Goal: Task Accomplishment & Management: Manage account settings

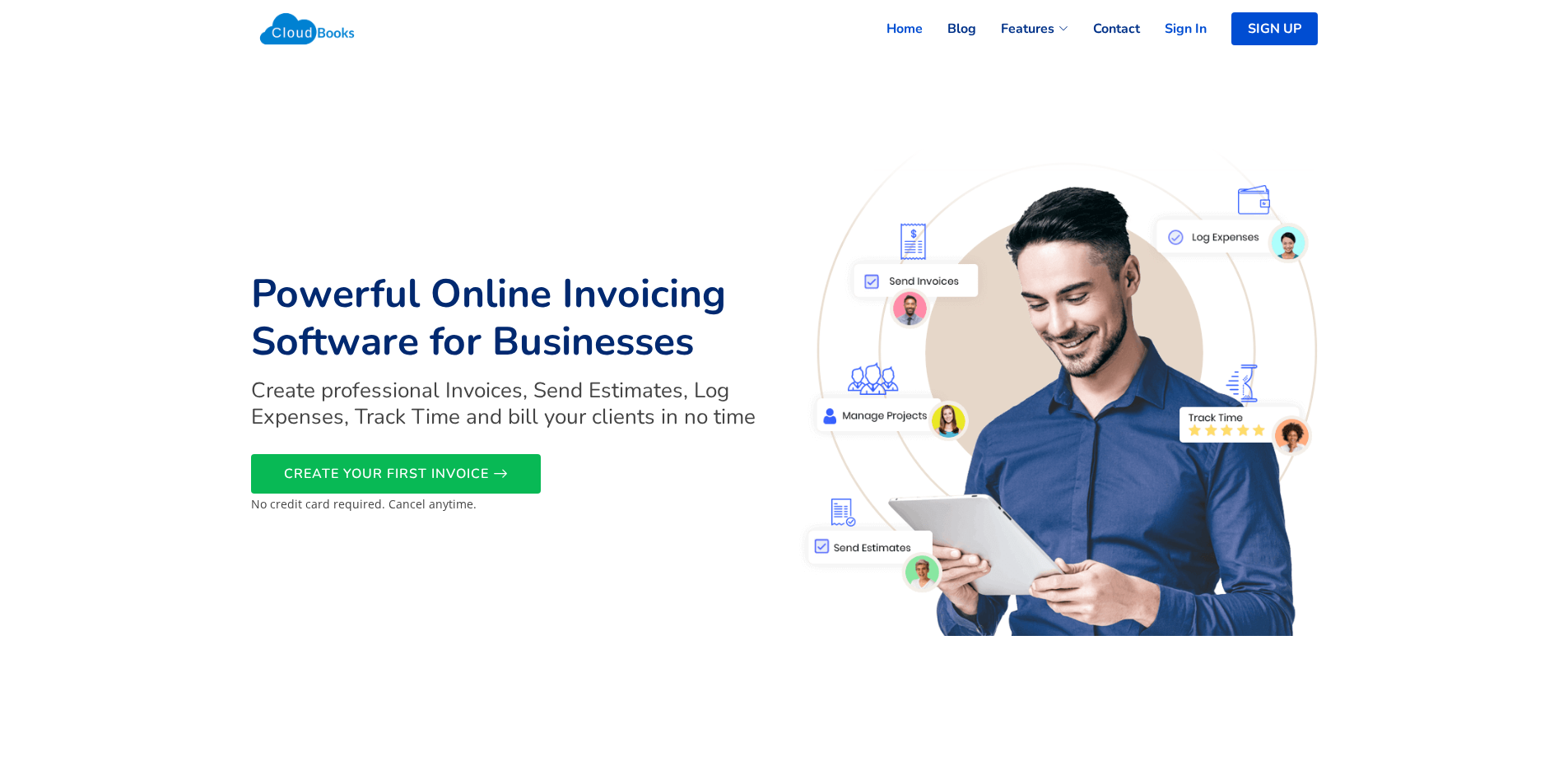
click at [1187, 34] on link "Sign In" at bounding box center [1173, 29] width 66 height 37
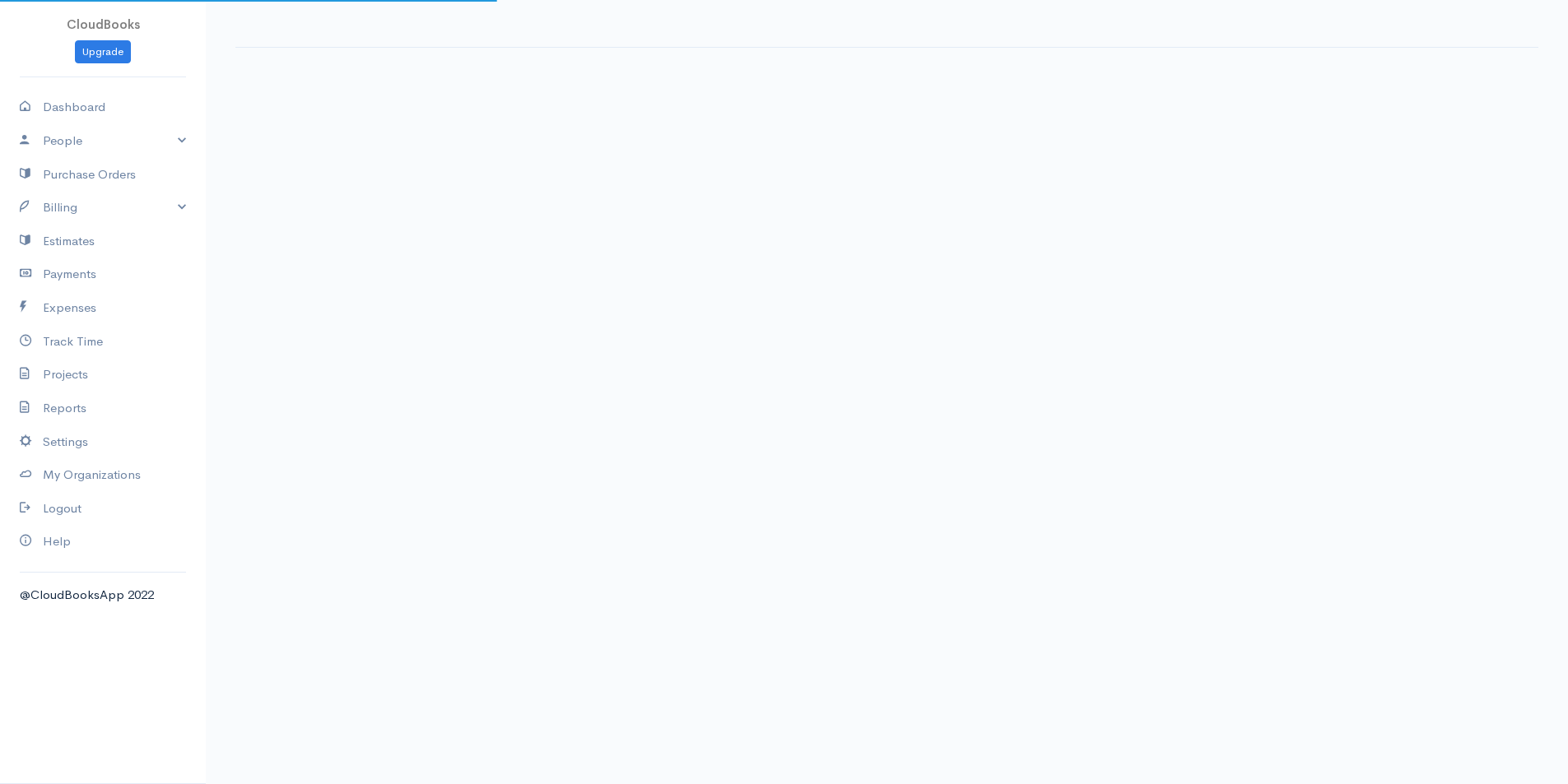
select select "thistoyear"
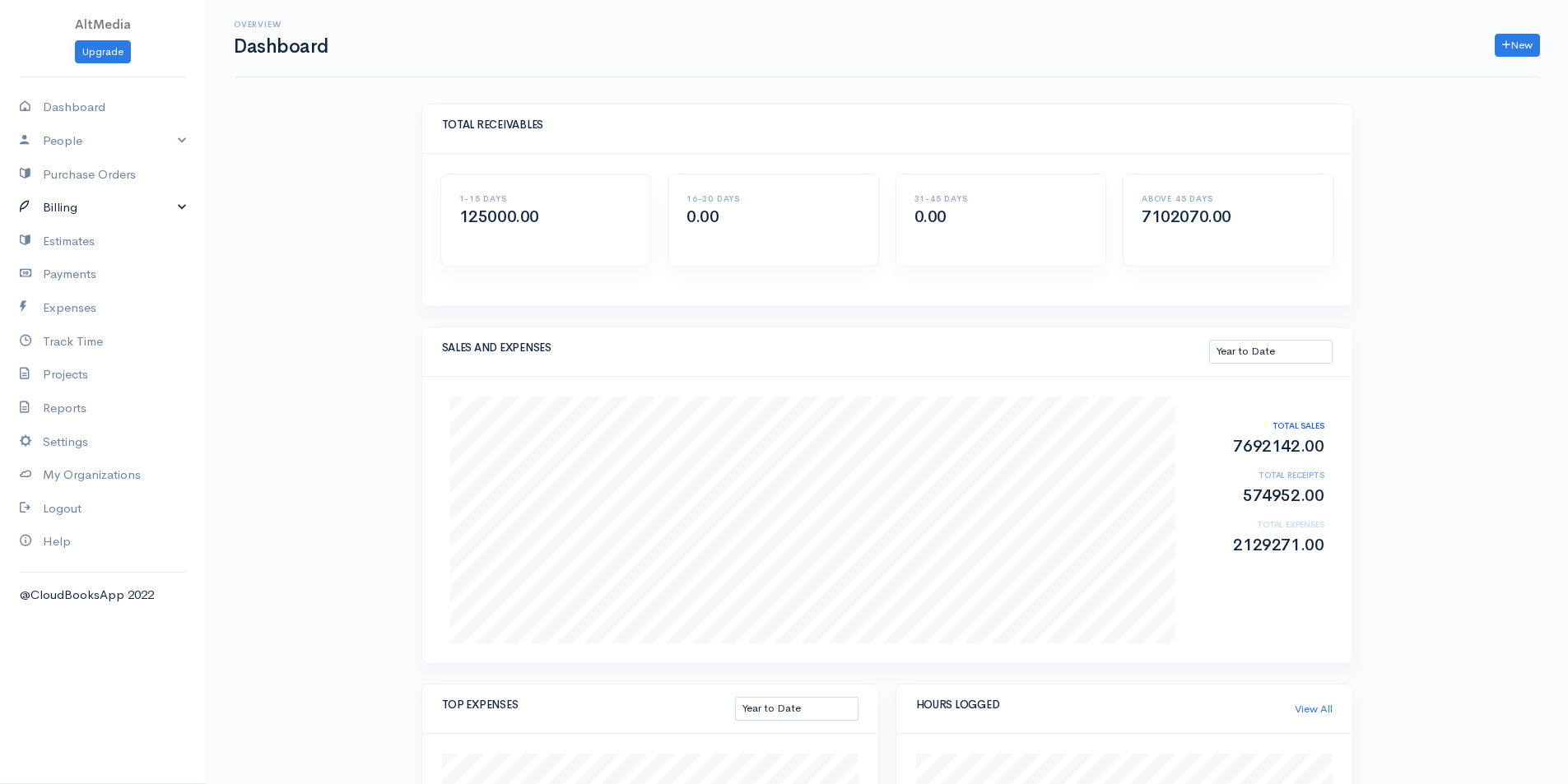
click at [127, 208] on link "Billing" at bounding box center [103, 208] width 206 height 34
click at [55, 242] on link "Invoice" at bounding box center [103, 239] width 206 height 30
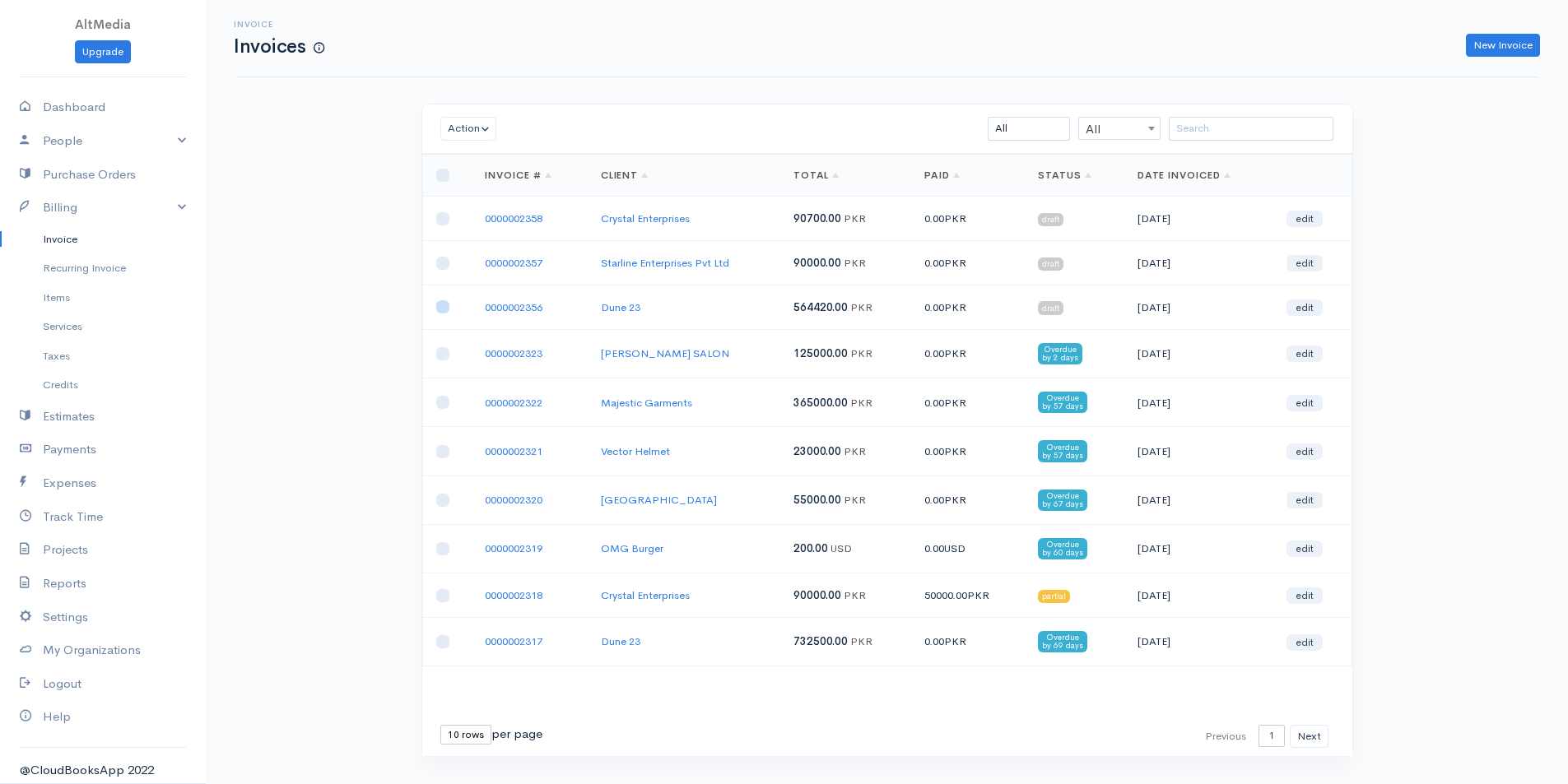
click at [443, 304] on input "checkbox" at bounding box center [443, 306] width 13 height 13
checkbox input "true"
click at [440, 262] on input "checkbox" at bounding box center [443, 263] width 13 height 13
checkbox input "true"
click at [480, 123] on button "Action" at bounding box center [468, 129] width 57 height 24
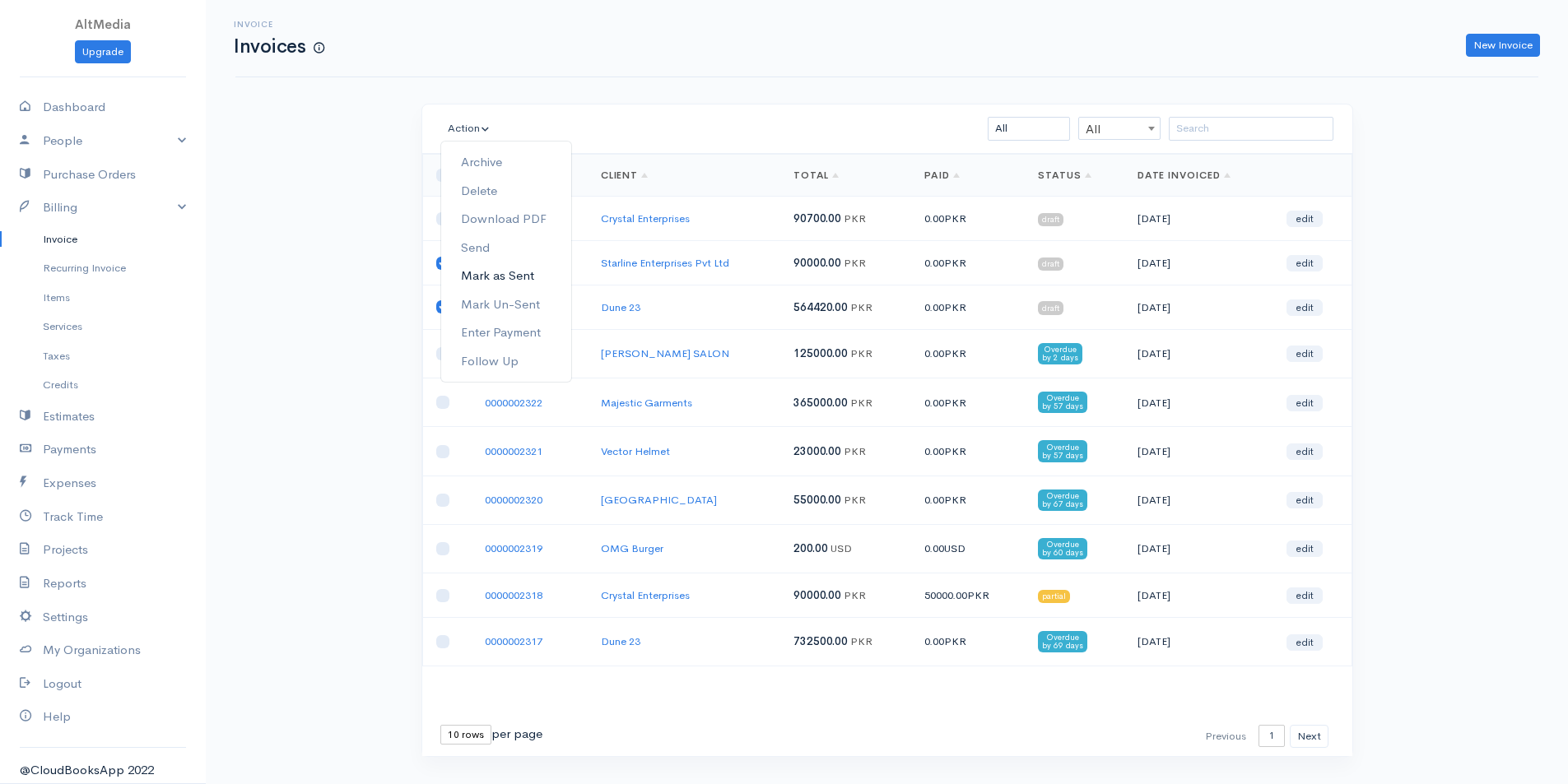
click at [536, 273] on link "Mark as Sent" at bounding box center [506, 276] width 130 height 29
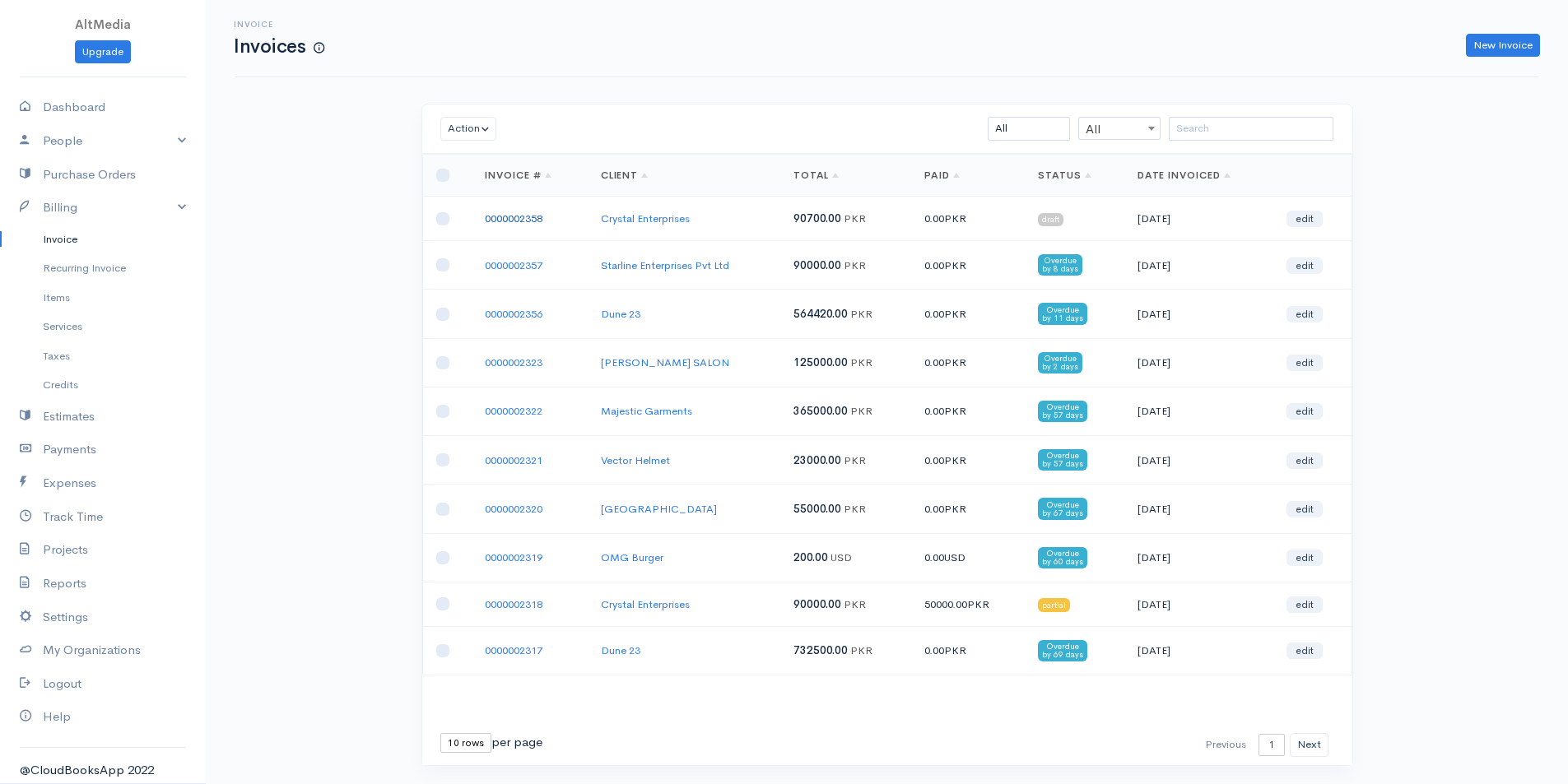
click at [506, 217] on link "0000002358" at bounding box center [513, 218] width 58 height 14
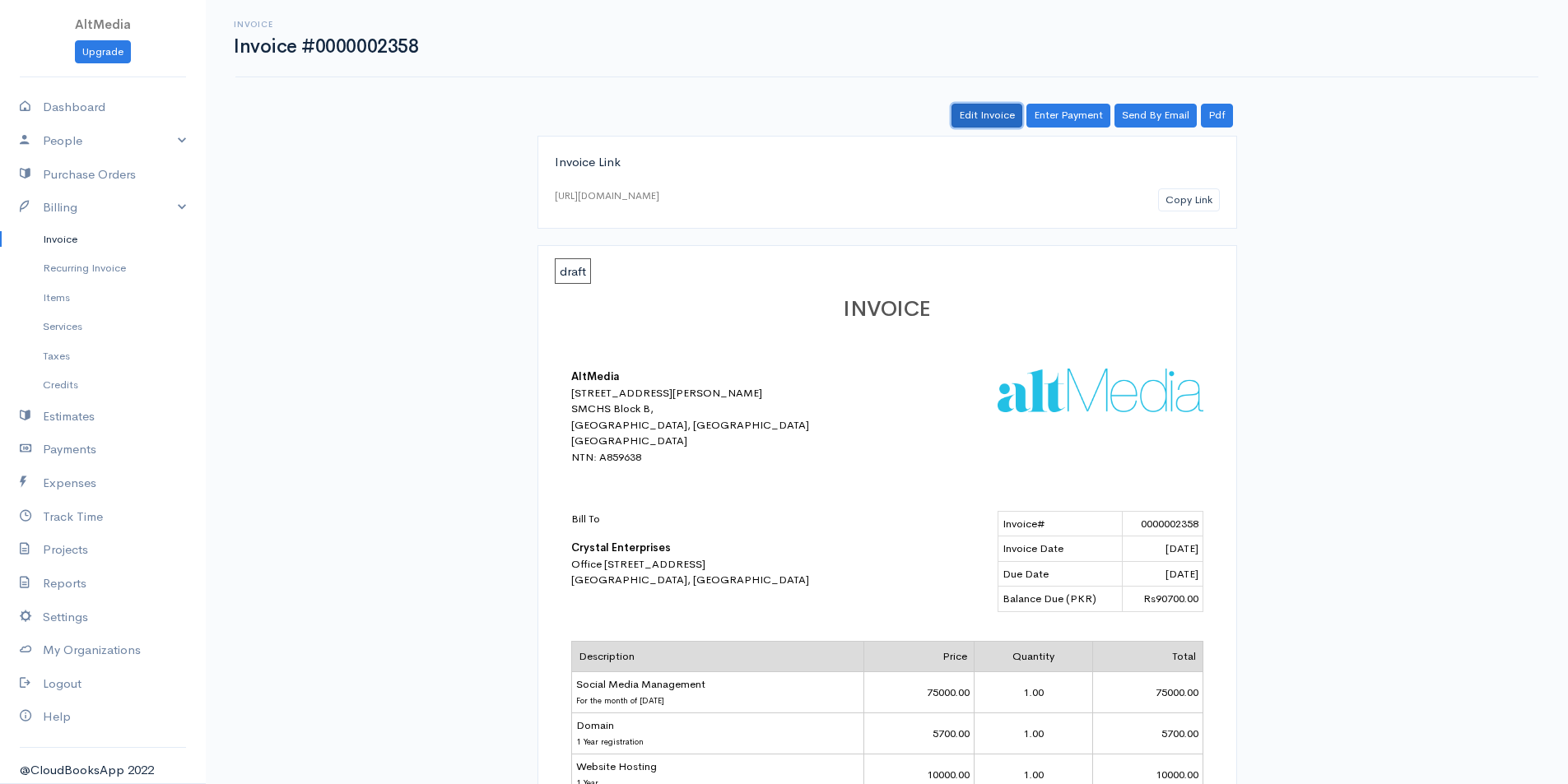
click at [968, 110] on link "Edit Invoice" at bounding box center [987, 115] width 71 height 24
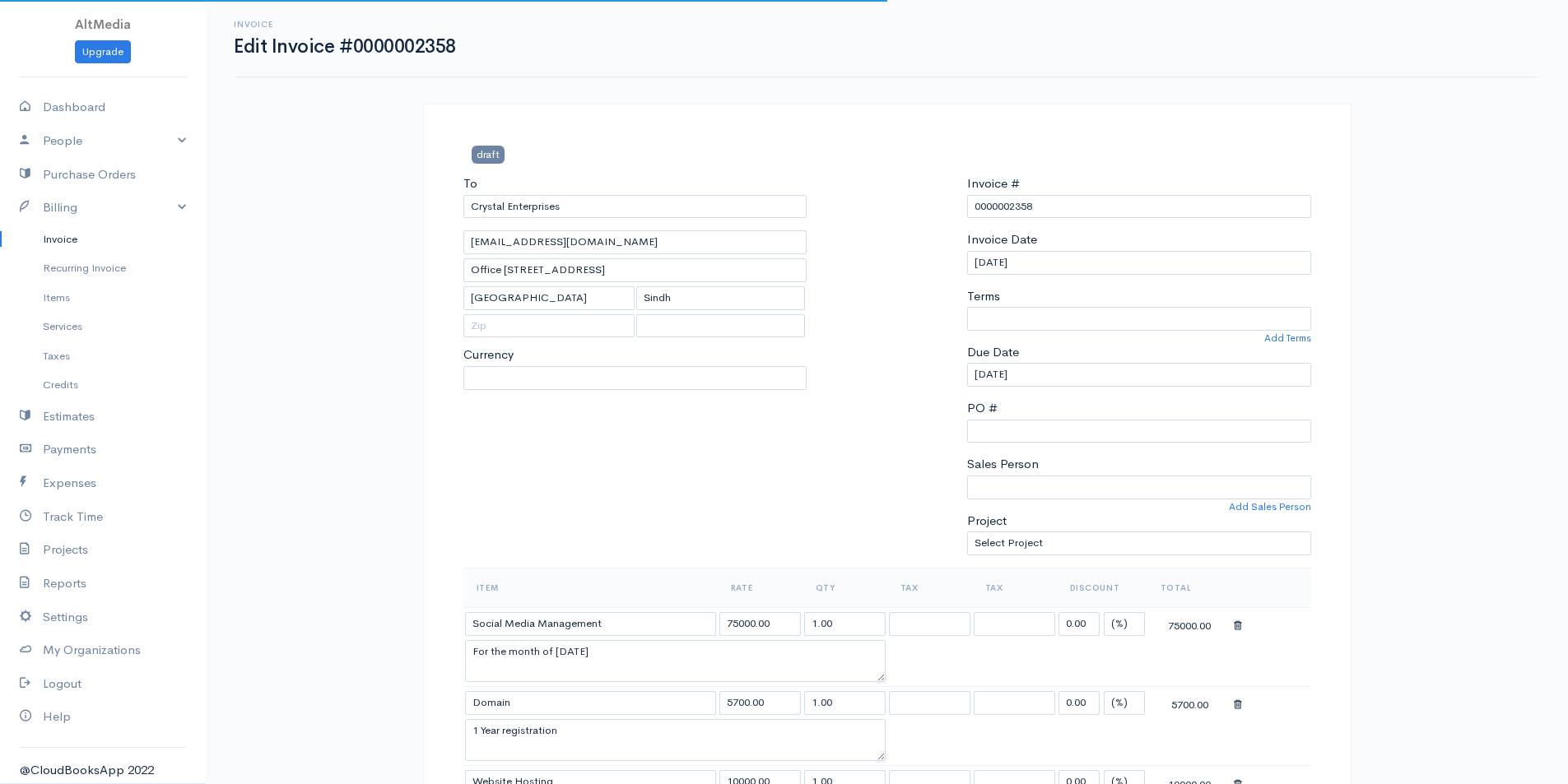
select select "0"
select select "Pakistan"
select select "PKR"
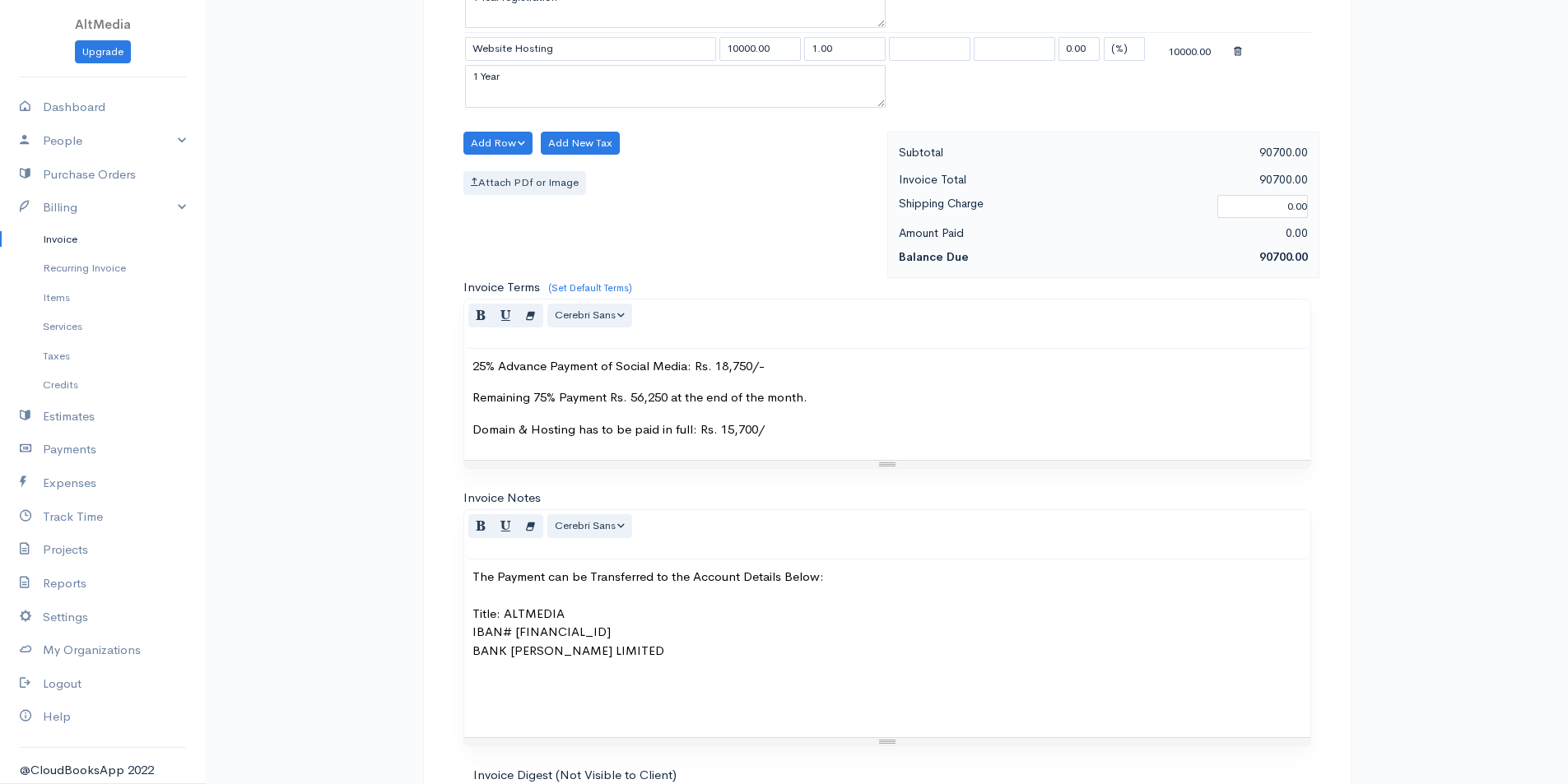
scroll to position [740, 0]
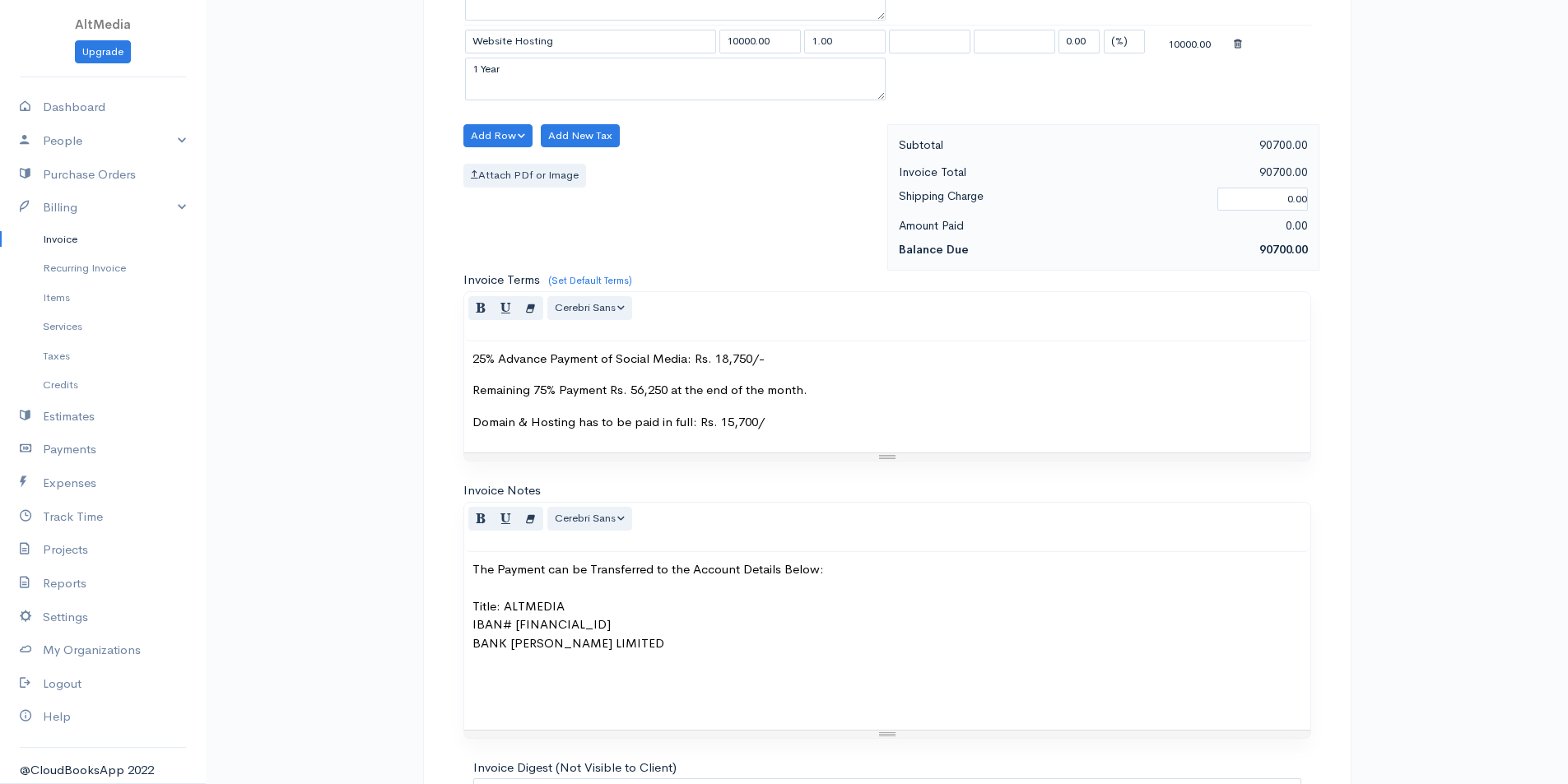
click at [584, 380] on div "25% Advance Payment of Social Media: Rs. 18,750/- Remaining 75% Payment Rs. 56,…" at bounding box center [887, 397] width 846 height 111
click at [592, 375] on div "25% Advance Payment of Social Media: Rs. 18,750/- Remaining 75% Payment Rs. 56,…" at bounding box center [887, 397] width 846 height 111
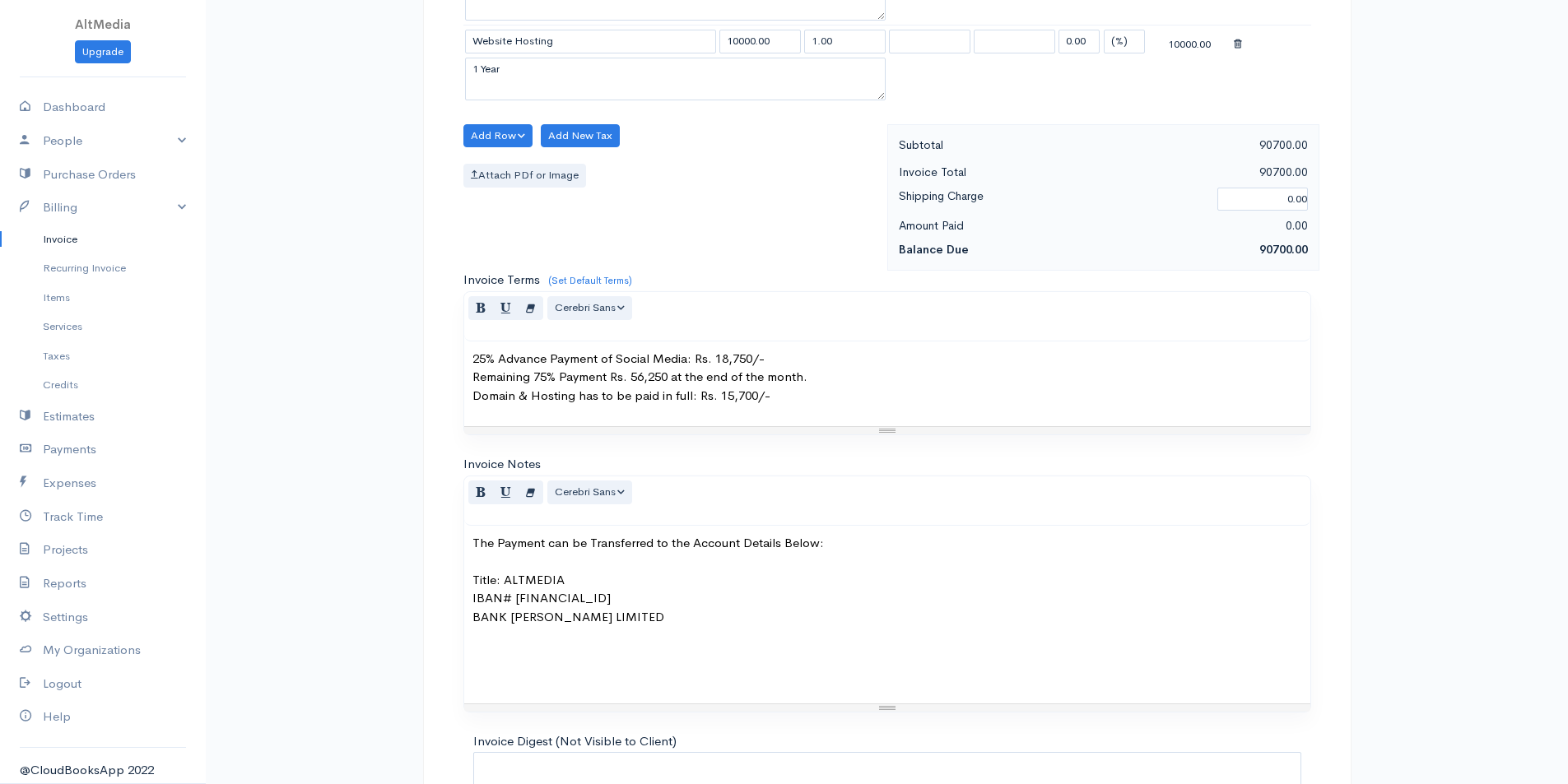
click at [663, 563] on p "The Payment can be Transferred to the Account Details Below: Title: ALTMEDIA IB…" at bounding box center [886, 608] width 830 height 148
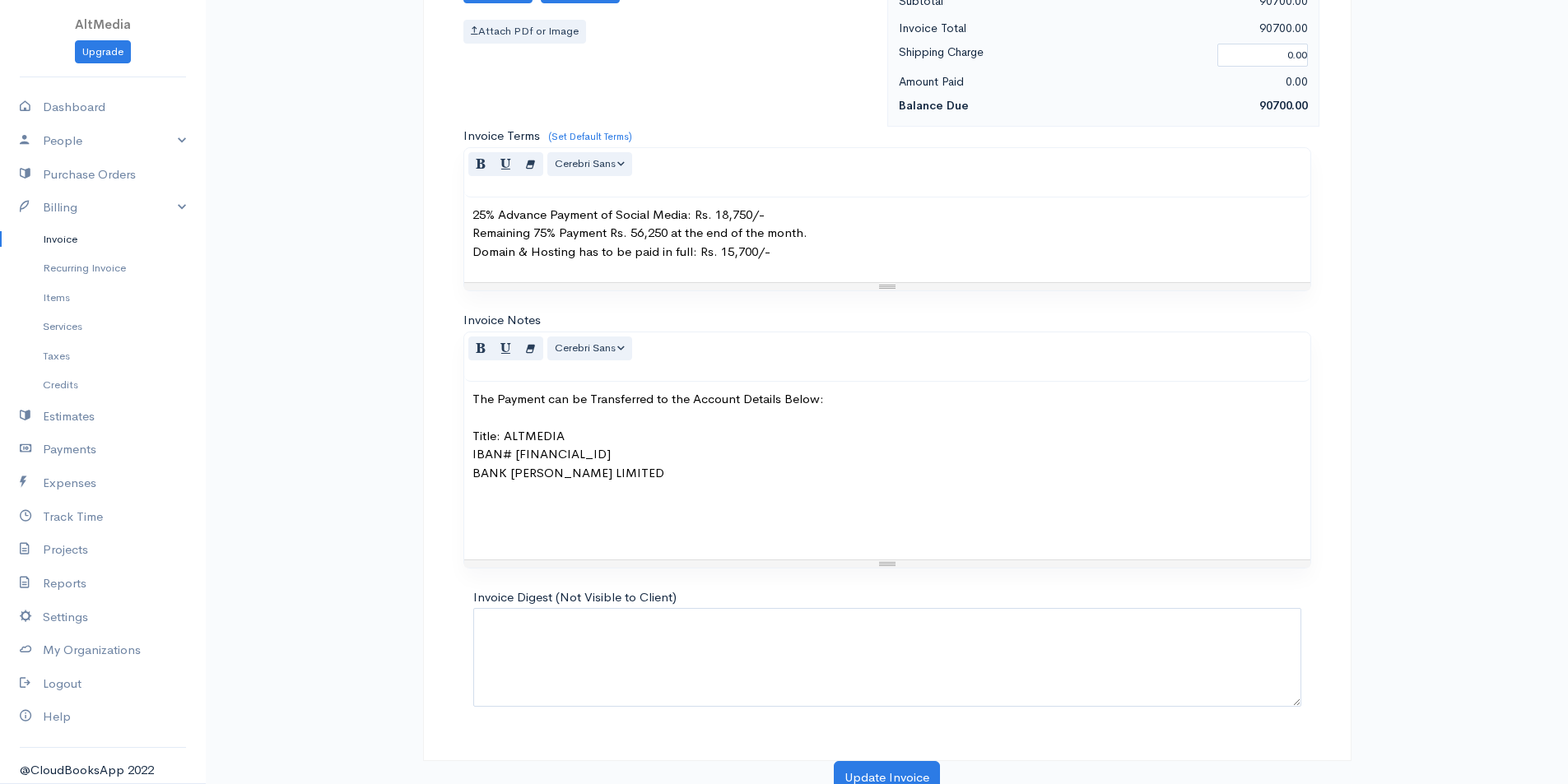
scroll to position [894, 0]
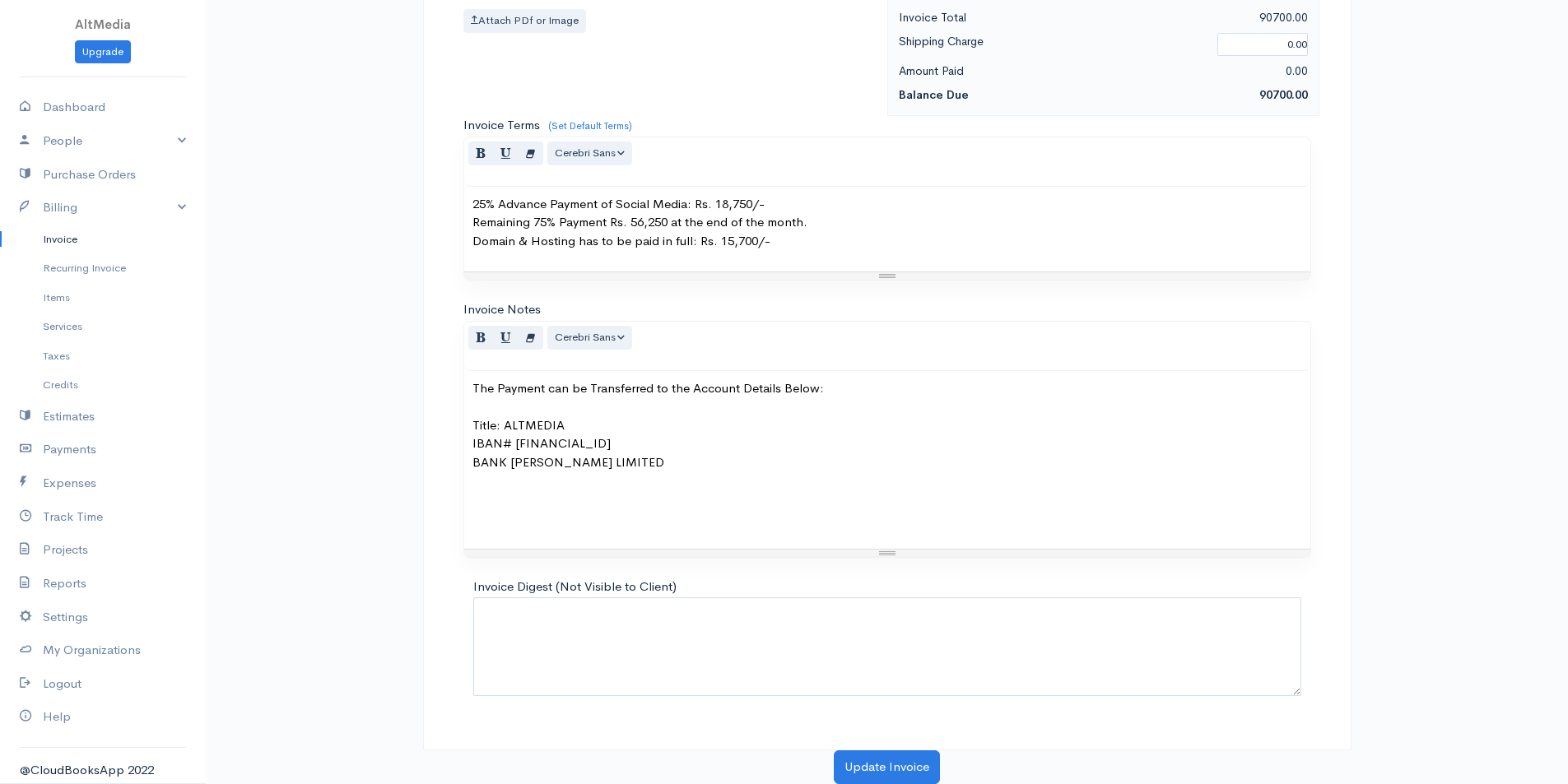
click at [655, 514] on p "The Payment can be Transferred to the Account Details Below: Title: ALTMEDIA IB…" at bounding box center [886, 453] width 830 height 148
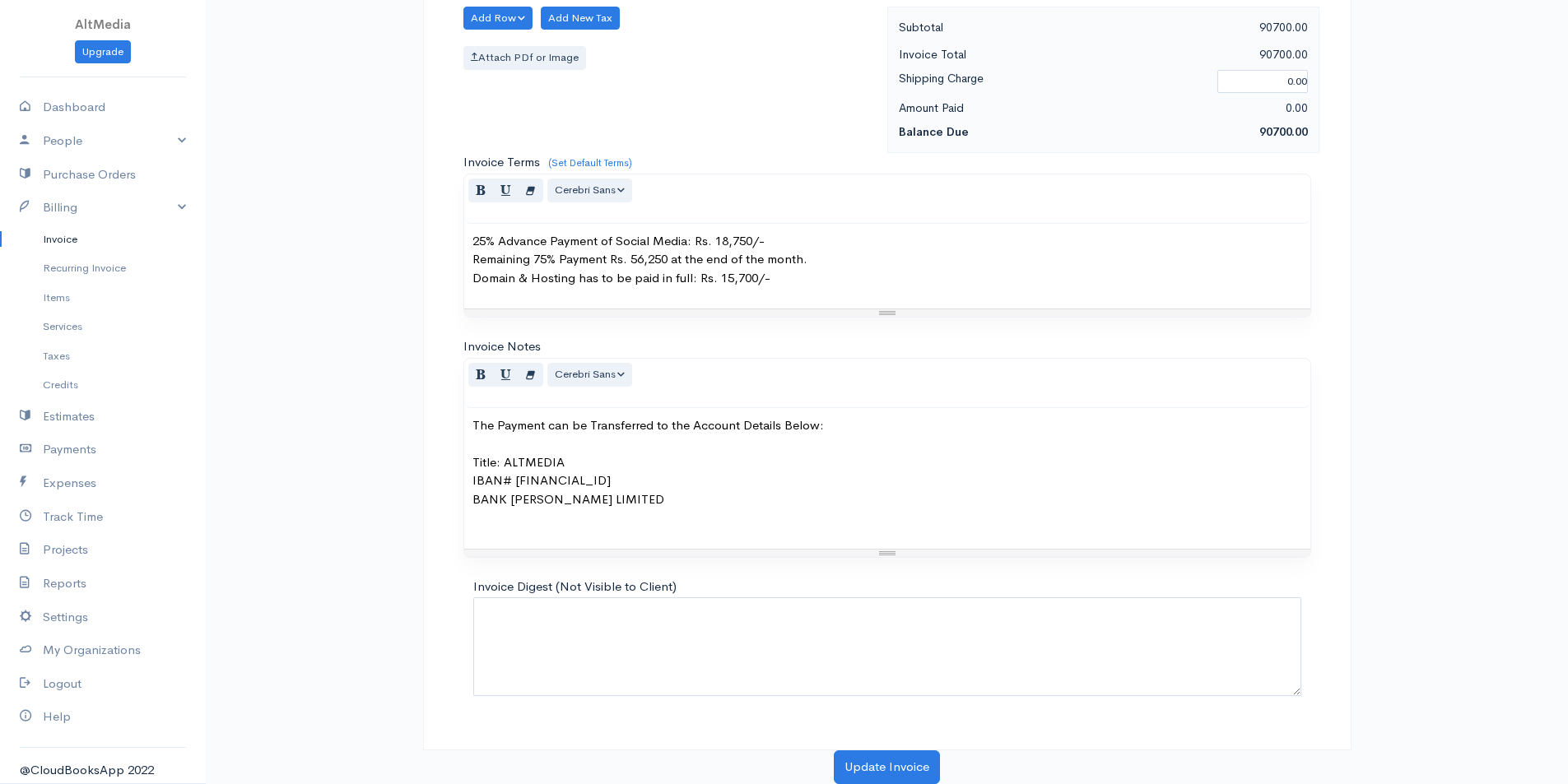
scroll to position [839, 0]
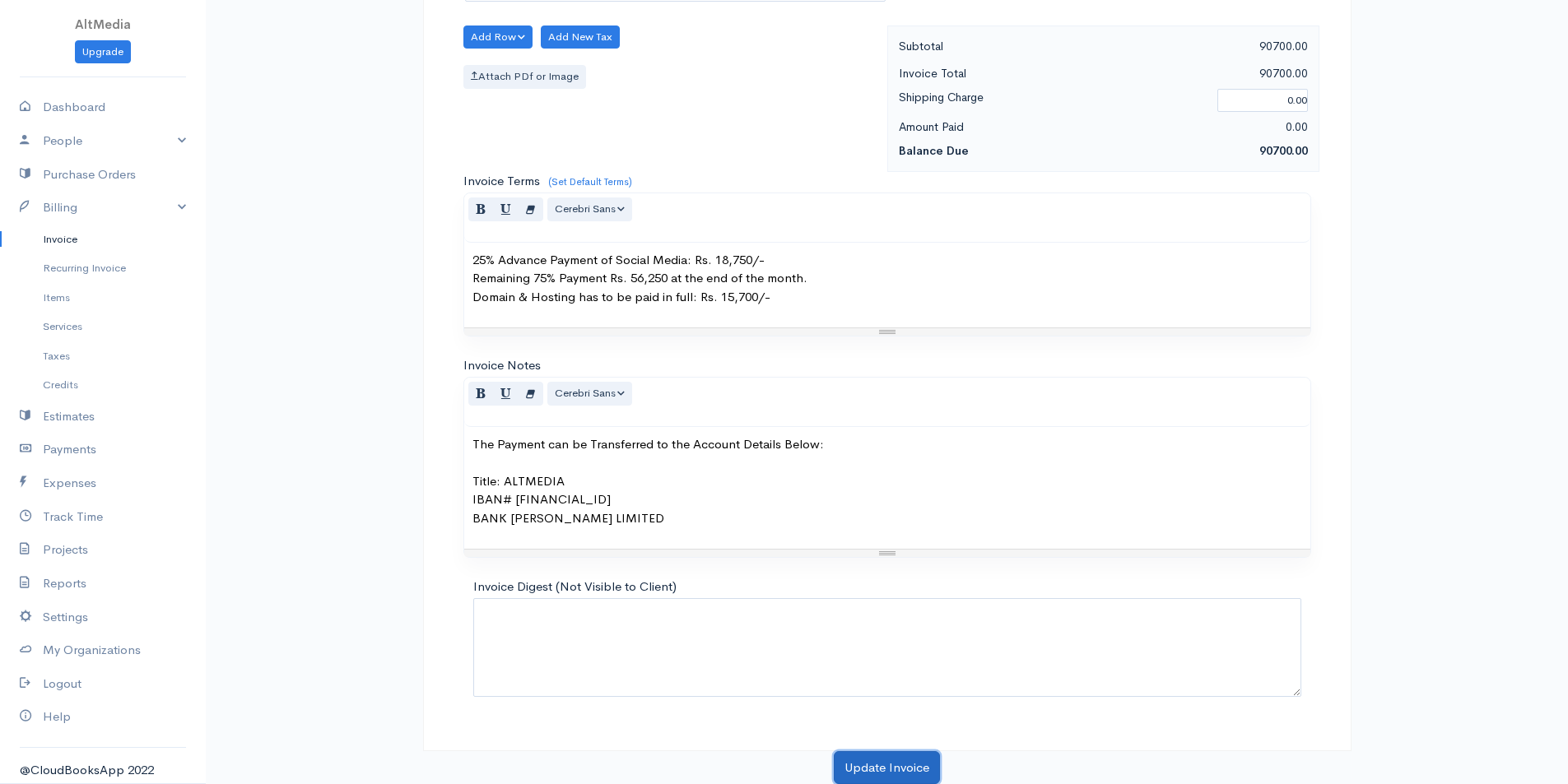
click at [895, 755] on button "Update Invoice" at bounding box center [886, 768] width 106 height 34
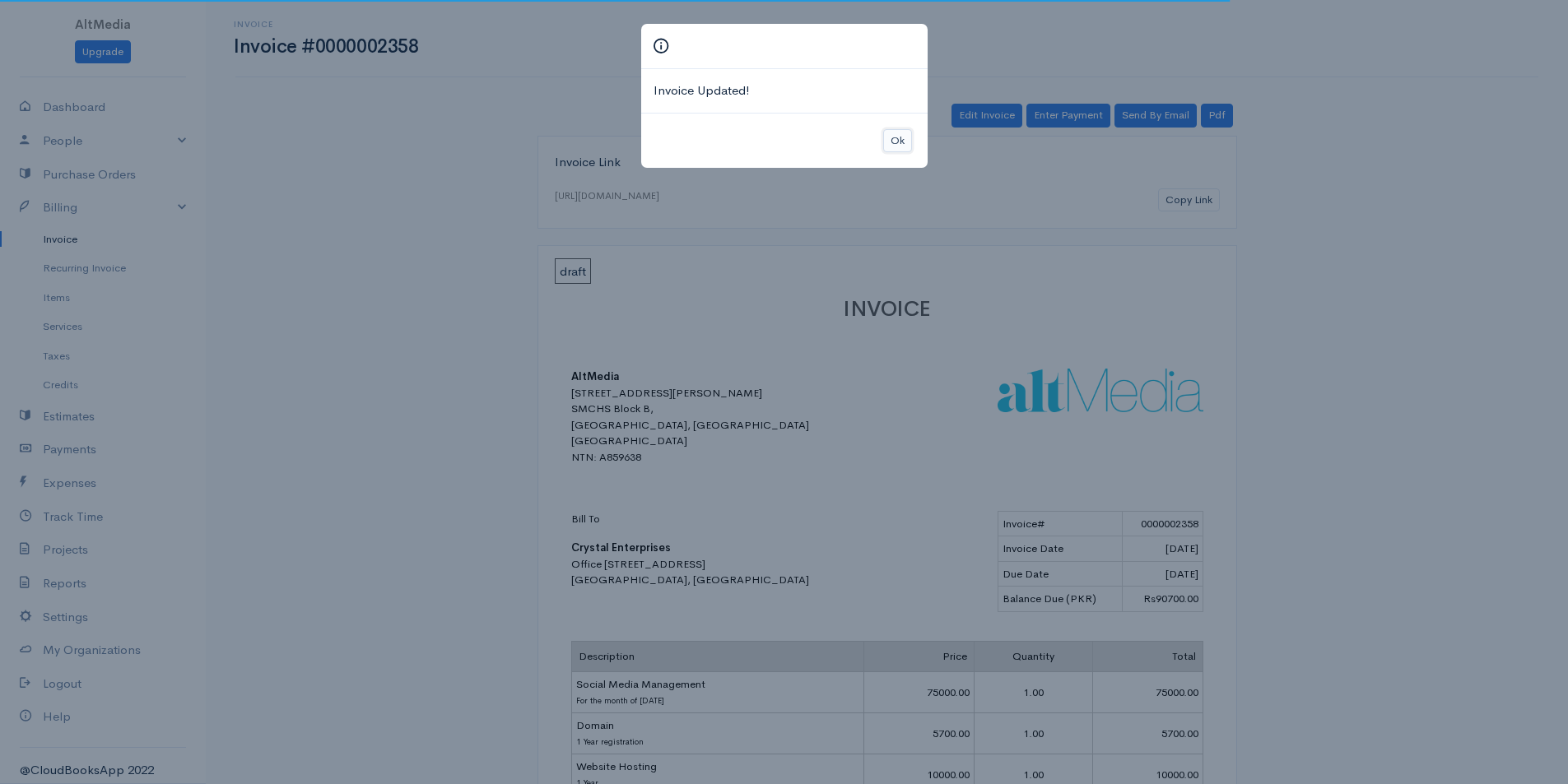
click at [889, 138] on button "Ok" at bounding box center [898, 140] width 29 height 24
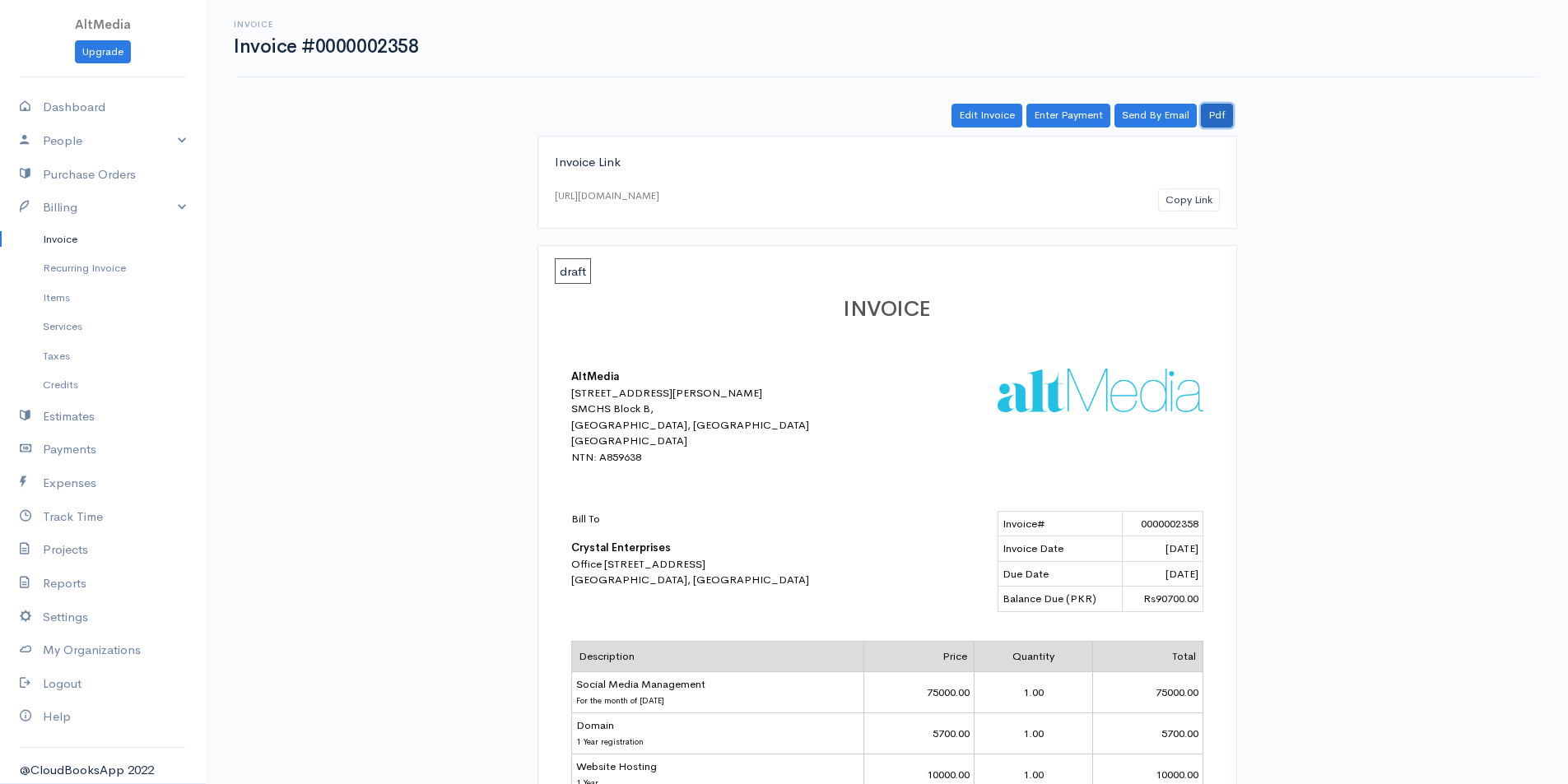
click at [1224, 121] on link "Pdf" at bounding box center [1216, 115] width 32 height 24
